Goal: Information Seeking & Learning: Learn about a topic

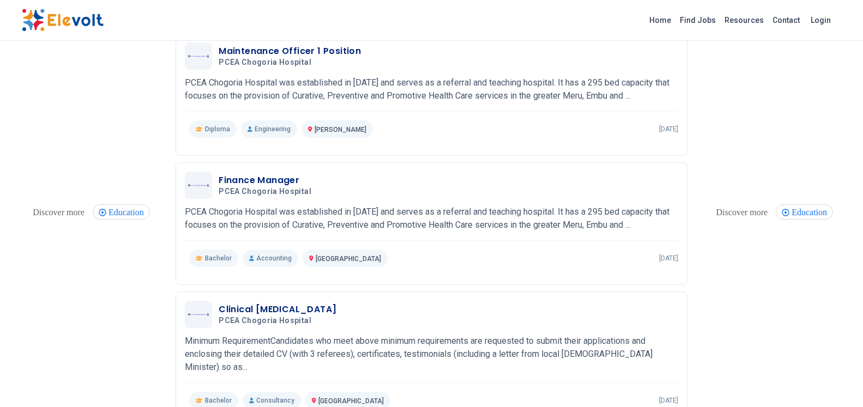
scroll to position [278, 0]
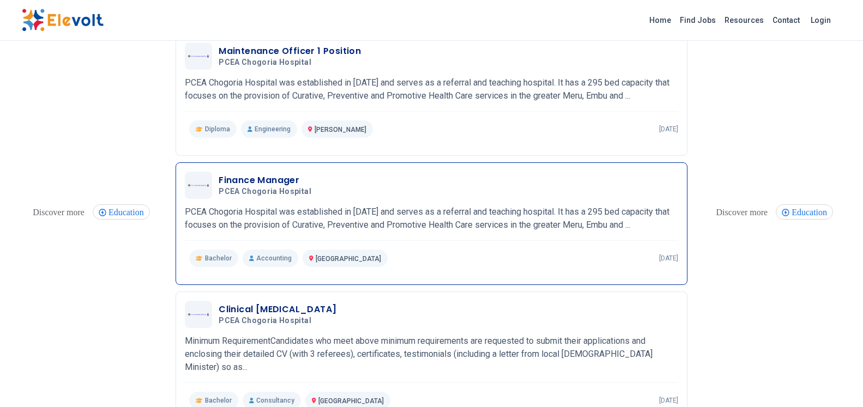
click at [215, 257] on span "Bachelor" at bounding box center [218, 258] width 27 height 9
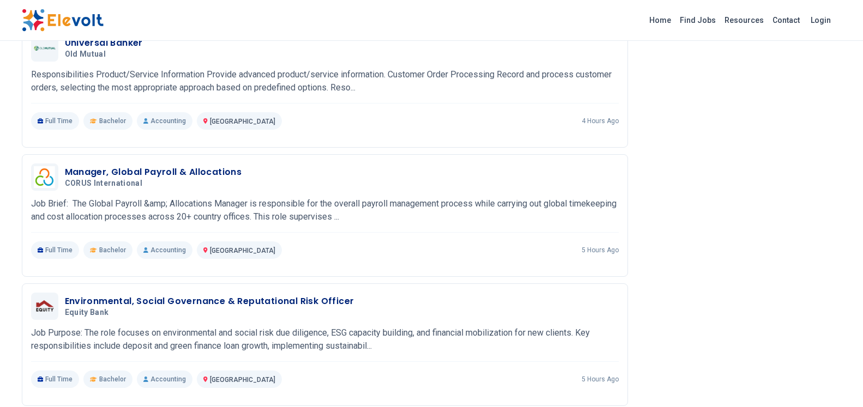
scroll to position [501, 0]
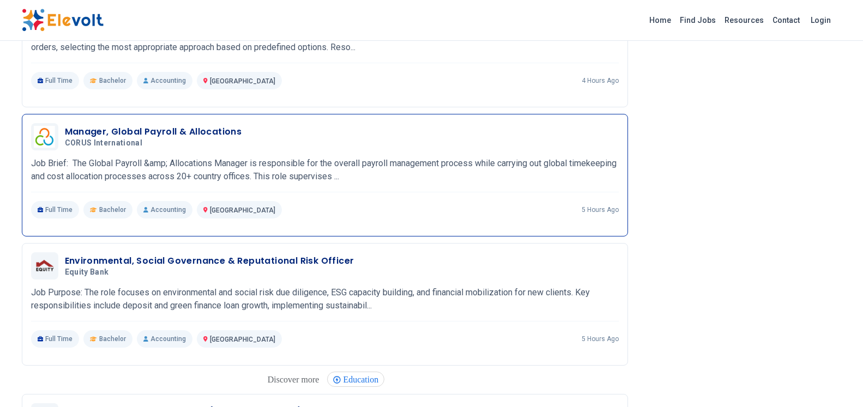
click at [59, 209] on p "Full Time" at bounding box center [55, 209] width 49 height 17
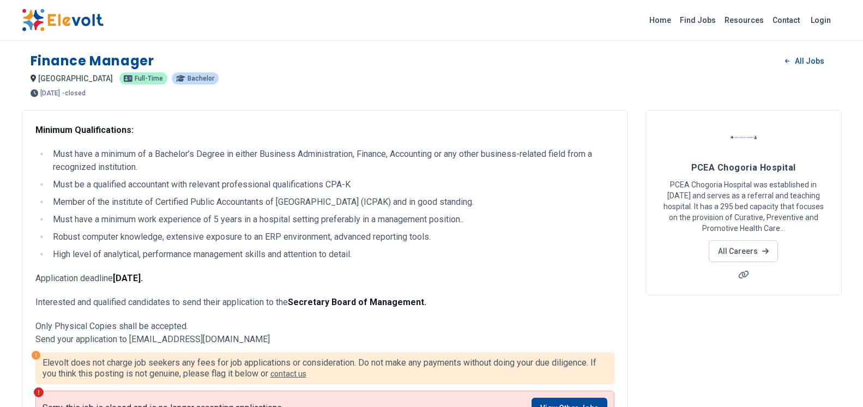
scroll to position [47, 0]
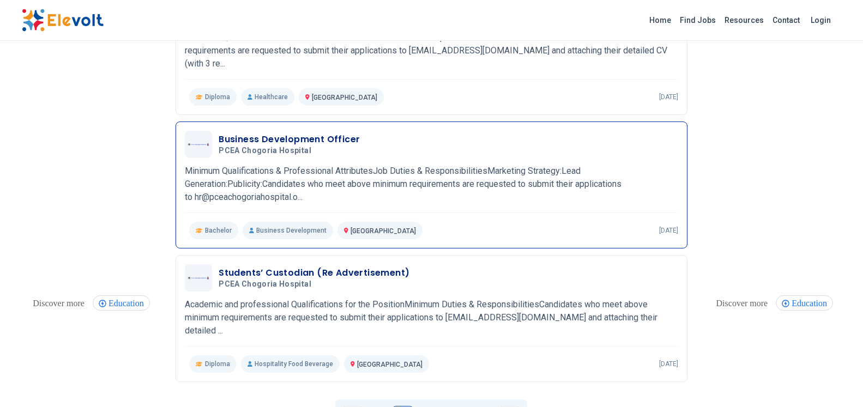
scroll to position [1195, 0]
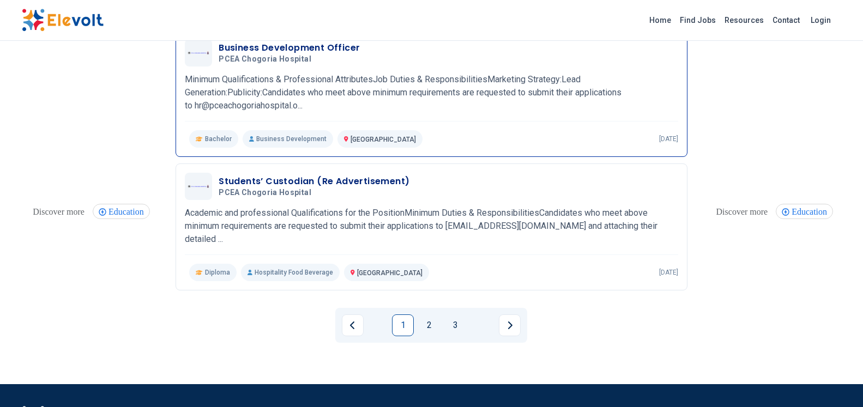
click at [217, 130] on p "Bachelor" at bounding box center [213, 138] width 49 height 17
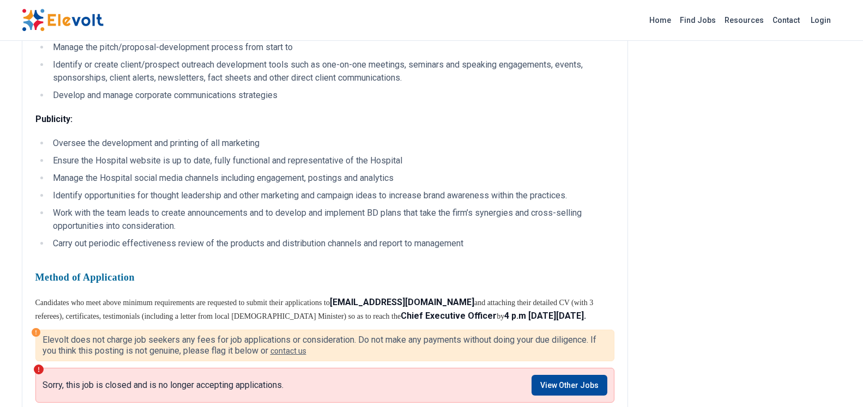
scroll to position [501, 0]
